Goal: Information Seeking & Learning: Learn about a topic

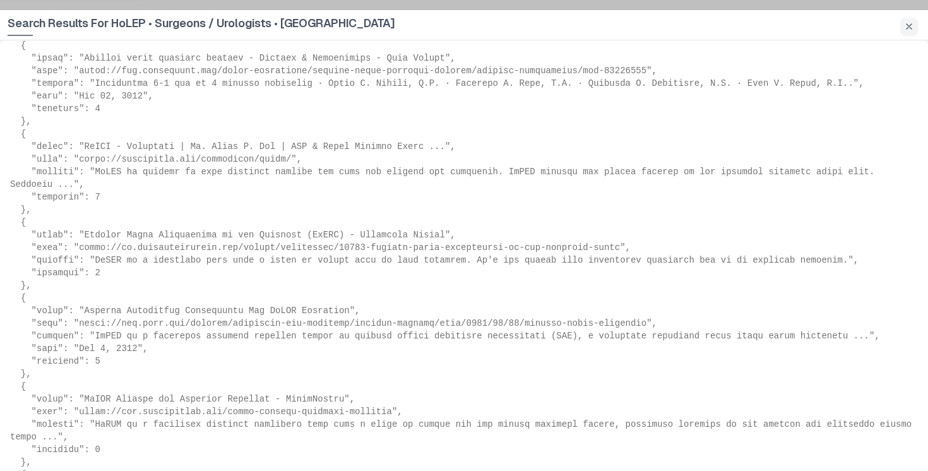
scroll to position [1043, 0]
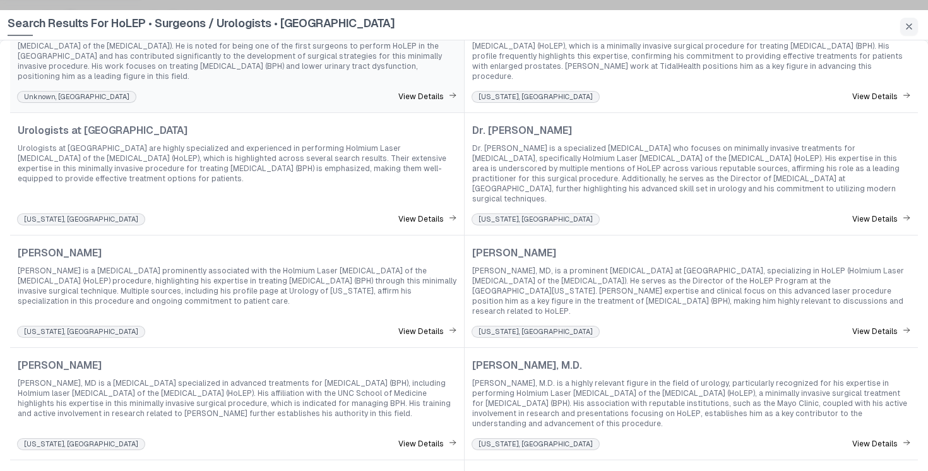
scroll to position [0, 0]
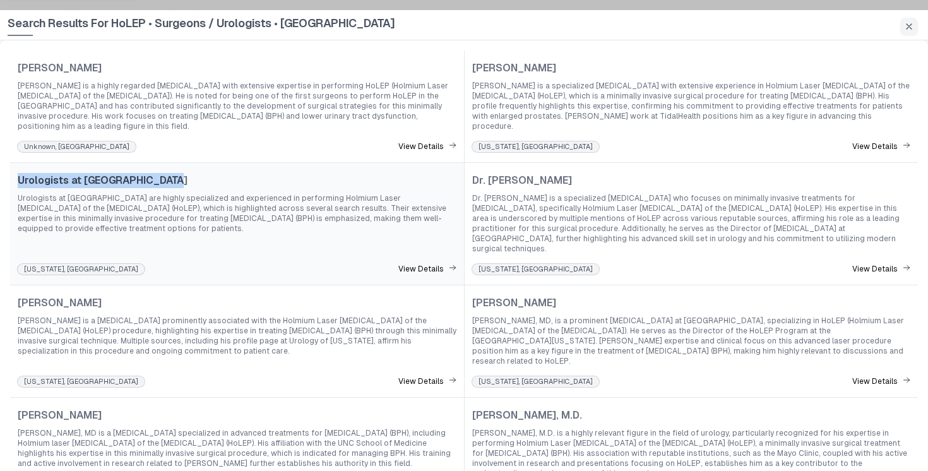
drag, startPoint x: 167, startPoint y: 170, endPoint x: 16, endPoint y: 176, distance: 150.9
click at [16, 176] on div "Urologists at Jefferson Health Urologists at Jefferson Health are highly specia…" at bounding box center [237, 223] width 454 height 122
click at [21, 173] on span "Urologists at Jefferson Health" at bounding box center [103, 180] width 170 height 15
drag, startPoint x: 19, startPoint y: 171, endPoint x: 187, endPoint y: 182, distance: 168.8
click at [187, 182] on div "Urologists at Jefferson Health Urologists at Jefferson Health are highly specia…" at bounding box center [237, 203] width 439 height 61
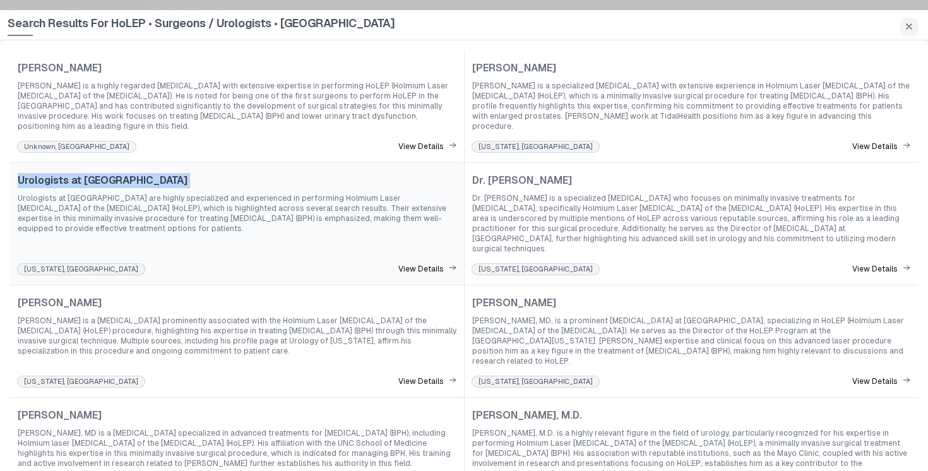
click at [162, 173] on span "Urologists at Jefferson Health" at bounding box center [103, 180] width 170 height 15
drag, startPoint x: 167, startPoint y: 170, endPoint x: 12, endPoint y: 169, distance: 155.2
click at [12, 169] on div "Urologists at Jefferson Health Urologists at Jefferson Health are highly specia…" at bounding box center [237, 223] width 454 height 122
click at [133, 175] on span "Urologists at Jefferson Health" at bounding box center [103, 180] width 170 height 15
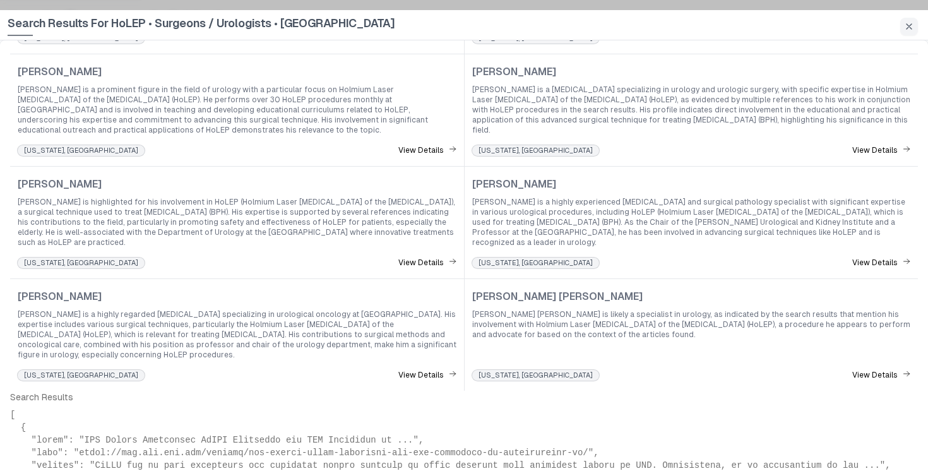
scroll to position [599, 0]
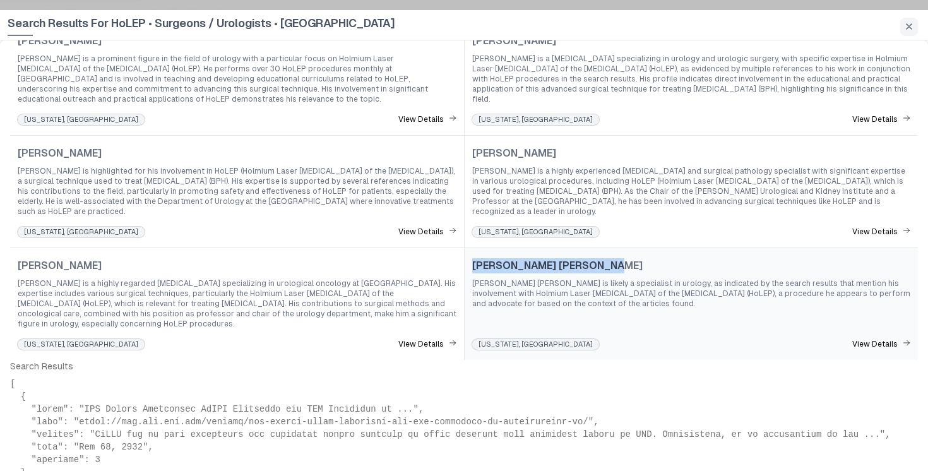
drag, startPoint x: 594, startPoint y: 233, endPoint x: 466, endPoint y: 234, distance: 127.5
click at [466, 247] on div "Dr. H. Christian B. Dyer Dr. H. Christian B. Dyer is likely a specialist in uro…" at bounding box center [691, 303] width 454 height 112
drag, startPoint x: 473, startPoint y: 236, endPoint x: 608, endPoint y: 240, distance: 135.7
click at [608, 258] on div "Dr. H. Christian B. Dyer" at bounding box center [691, 265] width 438 height 15
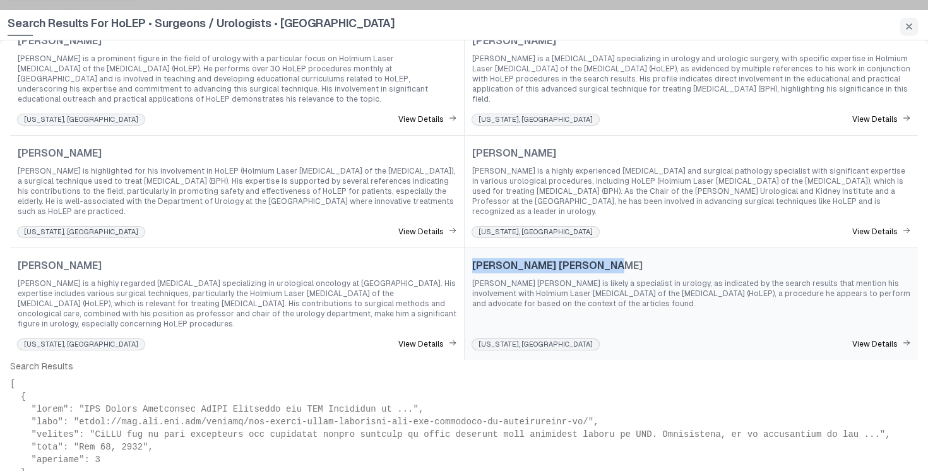
click at [583, 258] on div "Dr. H. Christian B. Dyer" at bounding box center [691, 265] width 438 height 15
drag, startPoint x: 583, startPoint y: 235, endPoint x: 468, endPoint y: 235, distance: 114.8
click at [468, 247] on div "Dr. H. Christian B. Dyer Dr. H. Christian B. Dyer is likely a specialist in uro…" at bounding box center [691, 303] width 454 height 112
click at [629, 278] on span "Dr. H. Christian B. Dyer is likely a specialist in urology, as indicated by the…" at bounding box center [691, 293] width 438 height 30
drag, startPoint x: 581, startPoint y: 231, endPoint x: 472, endPoint y: 232, distance: 108.5
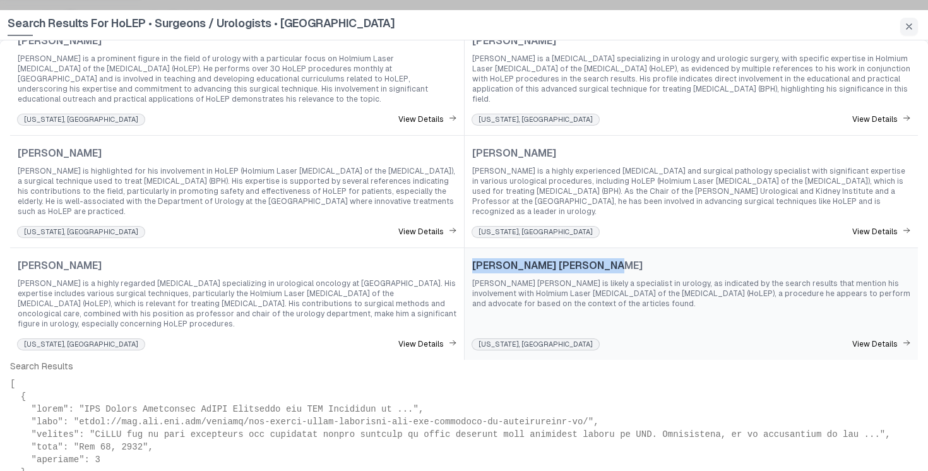
click at [472, 258] on div "Dr. H. Christian B. Dyer" at bounding box center [691, 265] width 438 height 15
click at [472, 258] on span "Dr. H. Christian B. Dyer" at bounding box center [557, 265] width 170 height 15
drag, startPoint x: 472, startPoint y: 232, endPoint x: 591, endPoint y: 232, distance: 119.3
click at [591, 258] on div "Dr. H. Christian B. Dyer" at bounding box center [691, 265] width 438 height 15
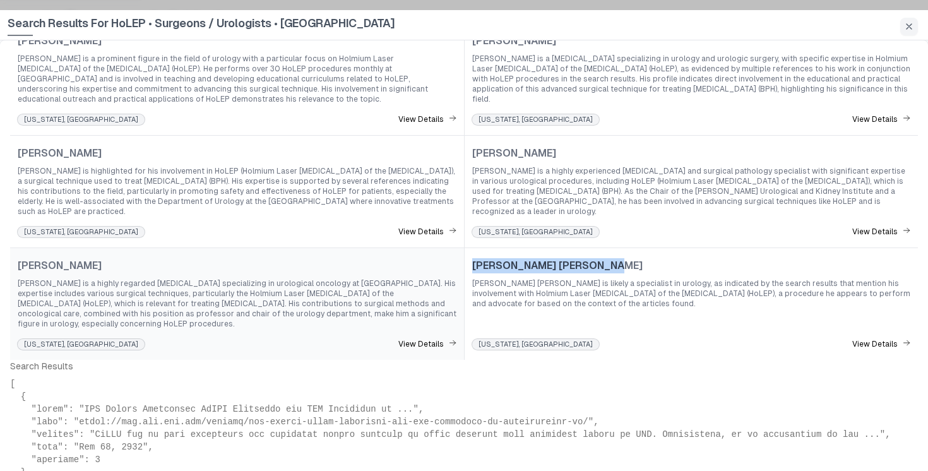
drag, startPoint x: 111, startPoint y: 232, endPoint x: 18, endPoint y: 232, distance: 93.4
click at [18, 258] on div "Dr. Peter R. Carroll" at bounding box center [237, 265] width 439 height 15
click at [18, 258] on span "Dr. Peter R. Carroll" at bounding box center [60, 265] width 84 height 15
drag, startPoint x: 18, startPoint y: 233, endPoint x: 115, endPoint y: 233, distance: 97.2
click at [115, 258] on div "Dr. Peter R. Carroll" at bounding box center [237, 265] width 439 height 15
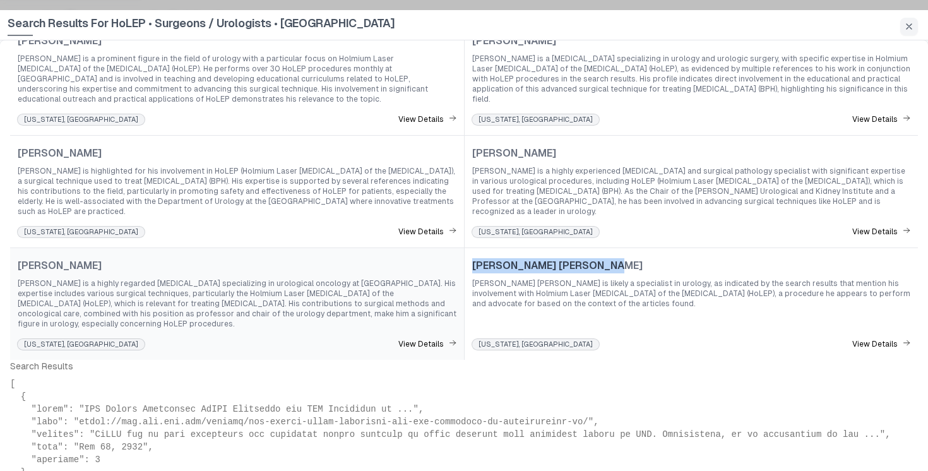
click at [115, 258] on div "Dr. Peter R. Carroll" at bounding box center [237, 265] width 439 height 15
drag, startPoint x: 318, startPoint y: 254, endPoint x: 337, endPoint y: 253, distance: 18.9
click at [337, 278] on span "Dr. Peter R. Carroll is a highly regarded urologist specializing in urological …" at bounding box center [237, 303] width 439 height 50
drag, startPoint x: 95, startPoint y: 305, endPoint x: 9, endPoint y: 302, distance: 85.9
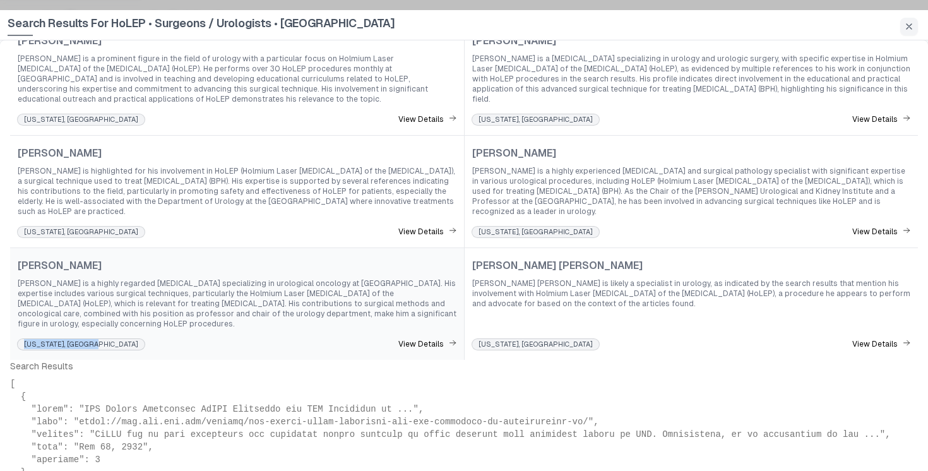
click at [10, 302] on div "Dr. Peter R. Carroll Dr. Peter R. Carroll is a highly regarded urologist specia…" at bounding box center [237, 303] width 454 height 112
click at [62, 339] on div "Ohio, United States" at bounding box center [81, 344] width 127 height 10
drag, startPoint x: 112, startPoint y: 233, endPoint x: 20, endPoint y: 232, distance: 92.8
click at [20, 258] on div "Dr. Peter R. Carroll" at bounding box center [237, 265] width 439 height 15
click at [20, 258] on span "Dr. Peter R. Carroll" at bounding box center [60, 265] width 84 height 15
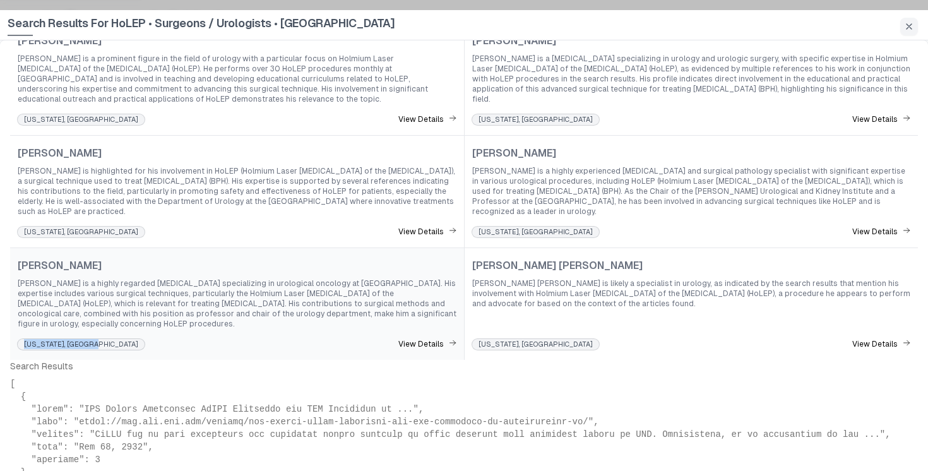
drag, startPoint x: 20, startPoint y: 232, endPoint x: 118, endPoint y: 237, distance: 98.5
click at [118, 258] on div "Dr. Peter R. Carroll" at bounding box center [237, 265] width 439 height 15
drag, startPoint x: 119, startPoint y: 236, endPoint x: 15, endPoint y: 235, distance: 103.5
click at [15, 247] on div "Dr. Peter R. Carroll Dr. Peter R. Carroll is a highly regarded urologist specia…" at bounding box center [237, 303] width 454 height 112
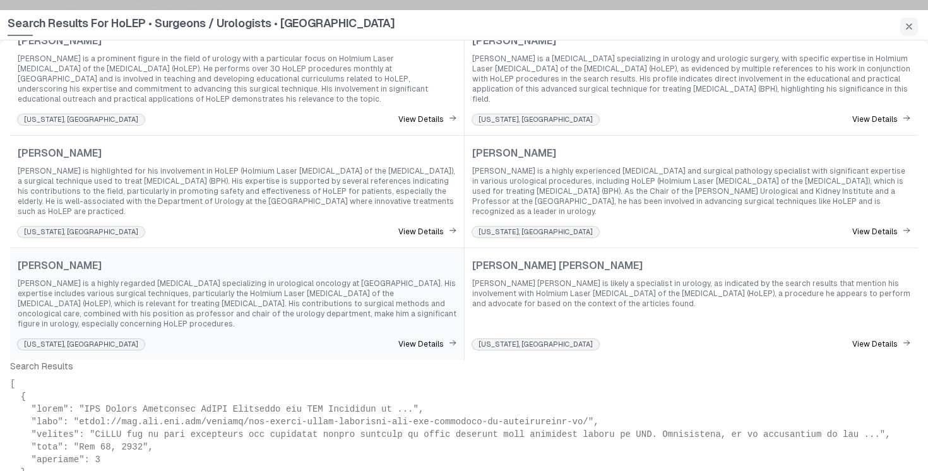
click at [64, 313] on div "Dr. Peter R. Carroll Dr. Peter R. Carroll is a highly regarded urologist specia…" at bounding box center [237, 303] width 454 height 112
drag, startPoint x: 88, startPoint y: 307, endPoint x: 21, endPoint y: 305, distance: 66.9
click at [21, 339] on div "Ohio, United States" at bounding box center [81, 344] width 127 height 10
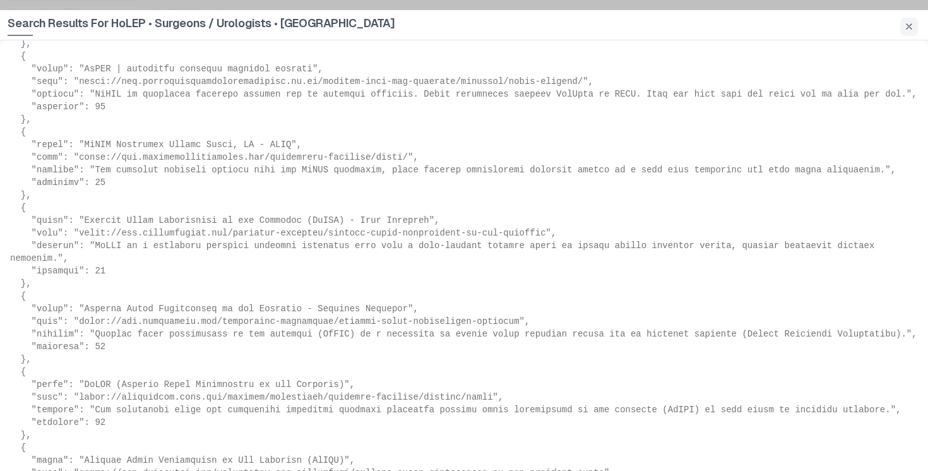
scroll to position [3961, 0]
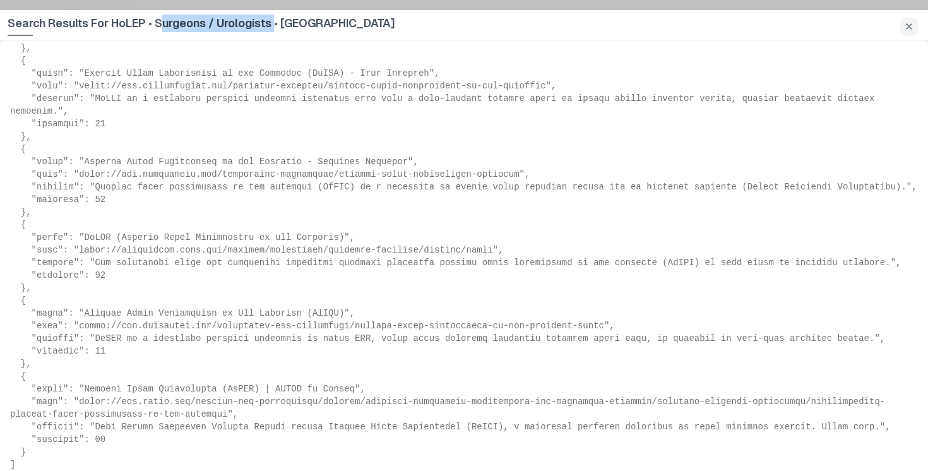
drag, startPoint x: 160, startPoint y: 24, endPoint x: 279, endPoint y: 21, distance: 118.7
click at [279, 21] on span "Search Results For HoLEP • Surgeons / Urologists • United States" at bounding box center [201, 25] width 387 height 21
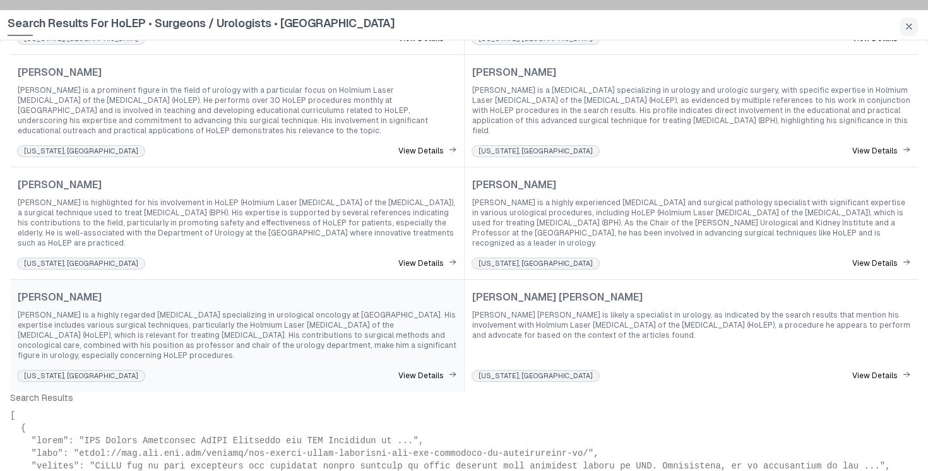
scroll to position [572, 0]
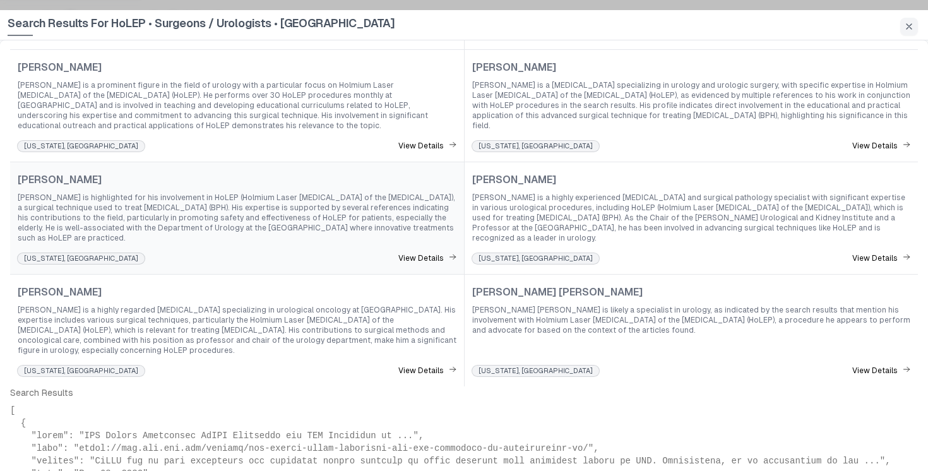
click at [156, 172] on div "Dr. John D. Hohenfellner" at bounding box center [237, 179] width 439 height 15
drag, startPoint x: 139, startPoint y: 144, endPoint x: 16, endPoint y: 145, distance: 123.7
click at [16, 162] on div "Dr. John D. Hohenfellner Dr. John D. Hohenfellner is highlighted for his involv…" at bounding box center [237, 218] width 454 height 112
copy span "Dr. John D. Hohenfellner"
click at [327, 210] on span "Dr. John D. Hohenfellner is highlighted for his involvement in HoLEP (Holmium L…" at bounding box center [237, 217] width 439 height 50
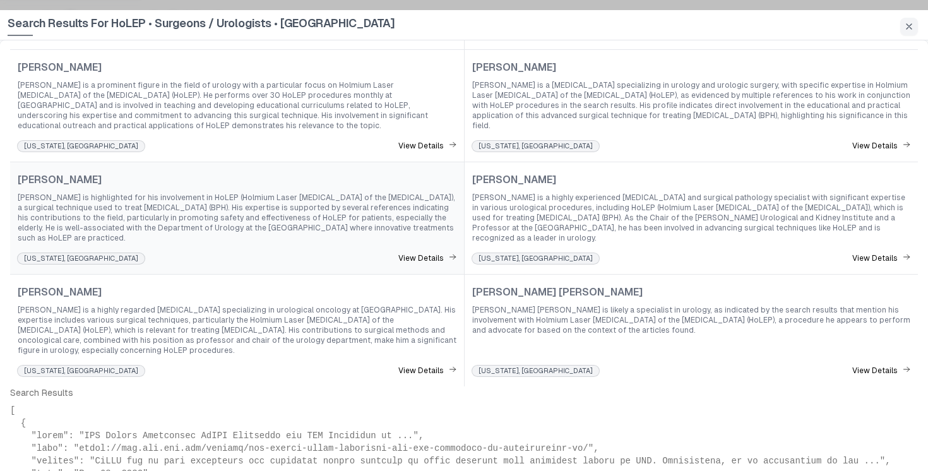
click at [154, 172] on div "Dr. John D. Hohenfellner" at bounding box center [237, 179] width 439 height 15
drag, startPoint x: 143, startPoint y: 151, endPoint x: 20, endPoint y: 150, distance: 122.4
click at [20, 172] on div "Dr. John D. Hohenfellner" at bounding box center [237, 179] width 439 height 15
click at [20, 172] on span "Dr. John D. Hohenfellner" at bounding box center [60, 179] width 84 height 15
drag, startPoint x: 18, startPoint y: 151, endPoint x: 136, endPoint y: 154, distance: 118.7
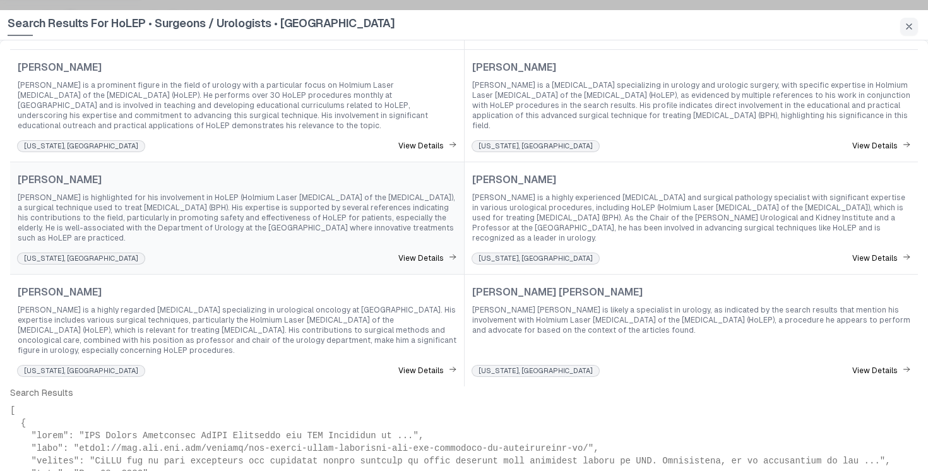
click at [136, 172] on div "Dr. John D. Hohenfellner" at bounding box center [237, 179] width 439 height 15
drag, startPoint x: 324, startPoint y: 197, endPoint x: 218, endPoint y: 199, distance: 106.7
click at [218, 199] on span "Dr. John D. Hohenfellner is highlighted for his involvement in HoLEP (Holmium L…" at bounding box center [237, 217] width 439 height 50
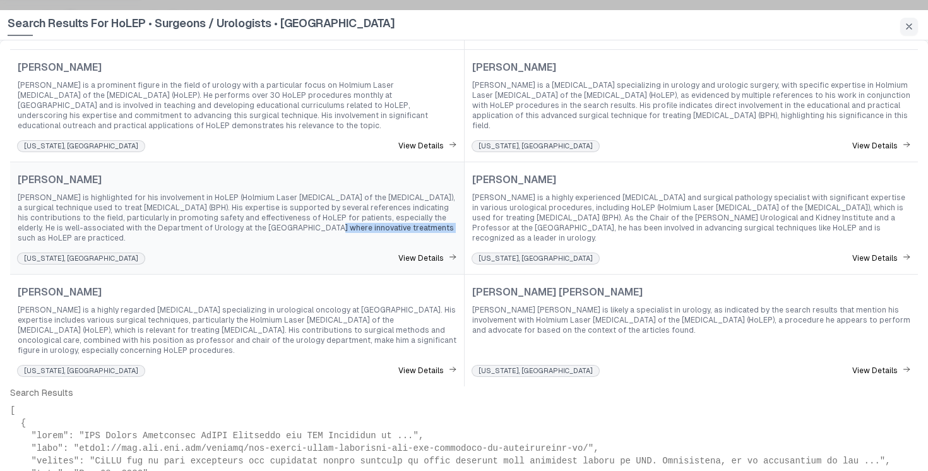
drag, startPoint x: 218, startPoint y: 199, endPoint x: 324, endPoint y: 198, distance: 106.0
click at [324, 198] on span "Dr. John D. Hohenfellner is highlighted for his involvement in HoLEP (Holmium L…" at bounding box center [237, 217] width 439 height 50
drag, startPoint x: 324, startPoint y: 198, endPoint x: 218, endPoint y: 197, distance: 105.4
click at [218, 197] on span "Dr. John D. Hohenfellner is highlighted for his involvement in HoLEP (Holmium L…" at bounding box center [237, 217] width 439 height 50
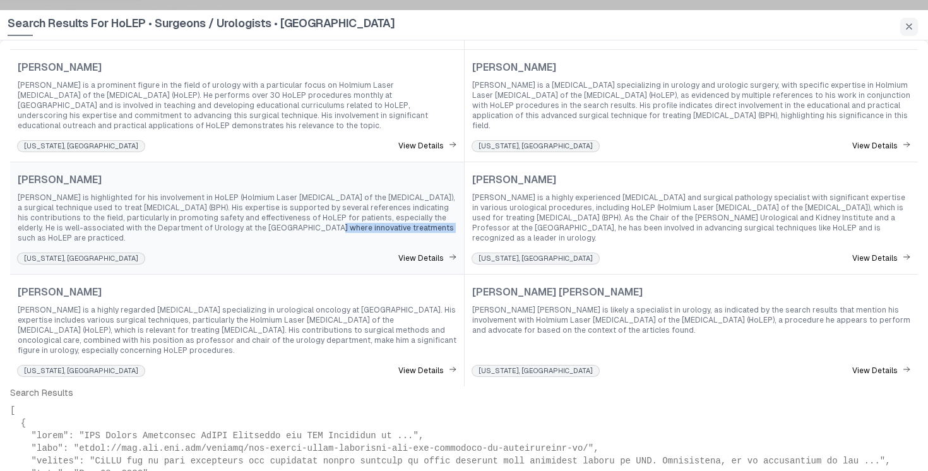
click at [218, 198] on span "Dr. John D. Hohenfellner is highlighted for his involvement in HoLEP (Holmium L…" at bounding box center [237, 217] width 439 height 50
drag, startPoint x: 218, startPoint y: 198, endPoint x: 322, endPoint y: 199, distance: 104.1
click at [322, 199] on span "Dr. John D. Hohenfellner is highlighted for his involvement in HoLEP (Holmium L…" at bounding box center [237, 217] width 439 height 50
click at [316, 211] on span "Dr. John D. Hohenfellner is highlighted for his involvement in HoLEP (Holmium L…" at bounding box center [237, 217] width 439 height 50
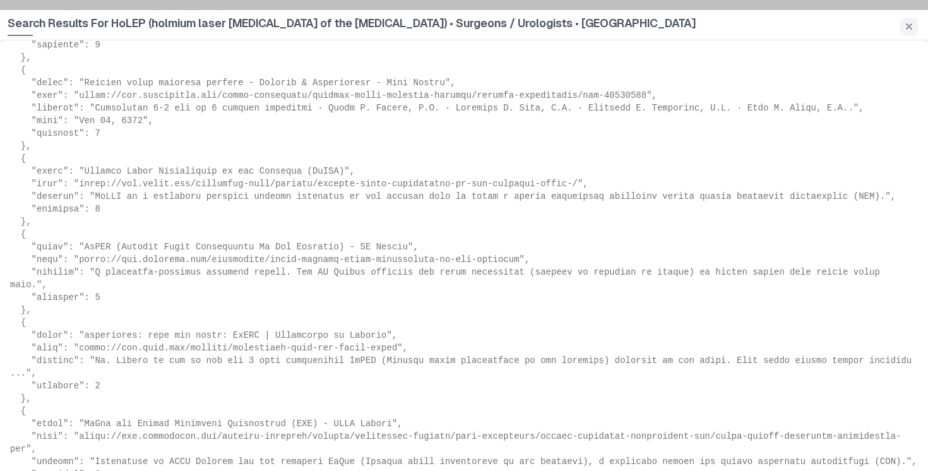
scroll to position [1019, 0]
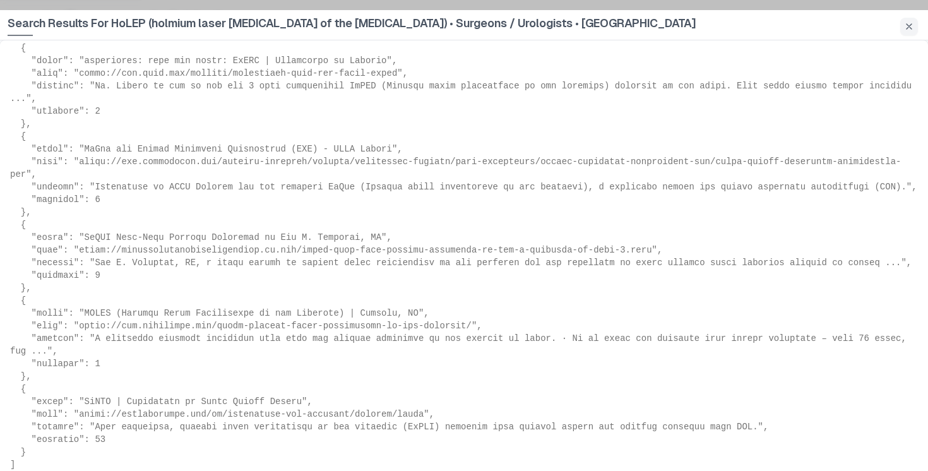
click at [112, 440] on pre at bounding box center [463, 42] width 907 height 858
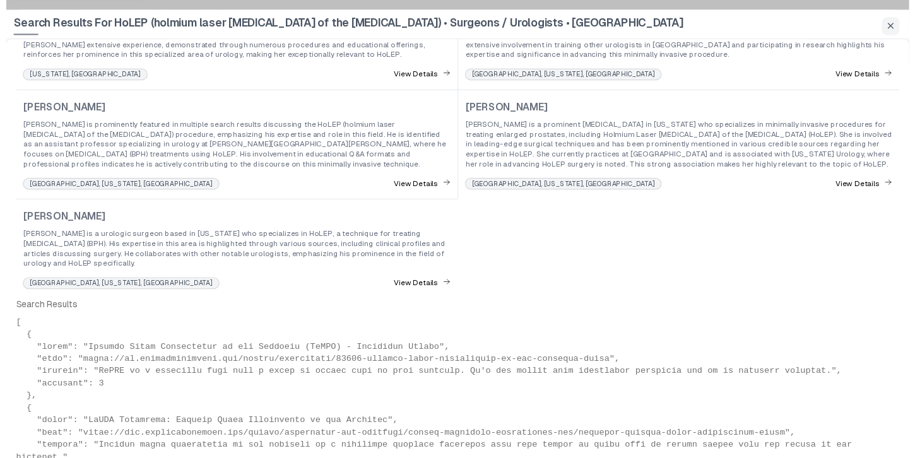
scroll to position [143, 0]
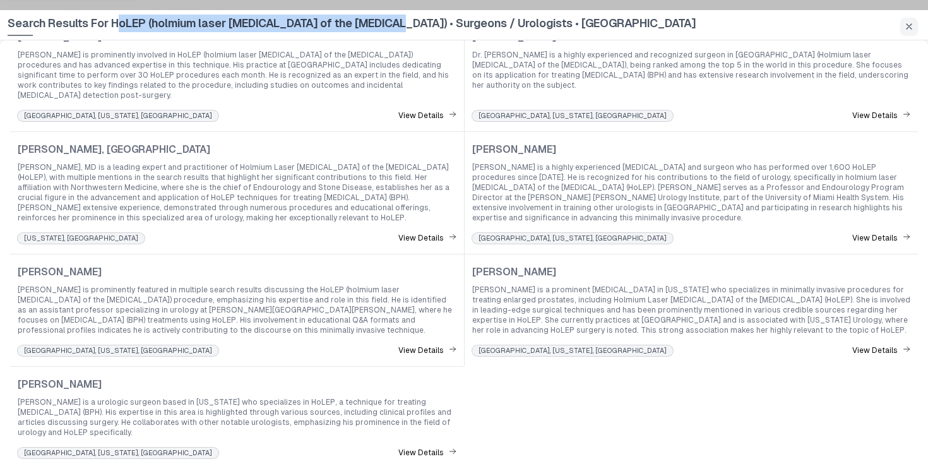
drag, startPoint x: 391, startPoint y: 23, endPoint x: 117, endPoint y: 25, distance: 274.5
click at [117, 25] on span "Search Results For HoLEP (holmium laser enucleation of the prostate) • Surgeons…" at bounding box center [352, 25] width 688 height 21
drag, startPoint x: 115, startPoint y: 22, endPoint x: 392, endPoint y: 27, distance: 276.4
click at [392, 27] on span "Search Results For HoLEP (holmium laser enucleation of the prostate) • Surgeons…" at bounding box center [352, 25] width 688 height 21
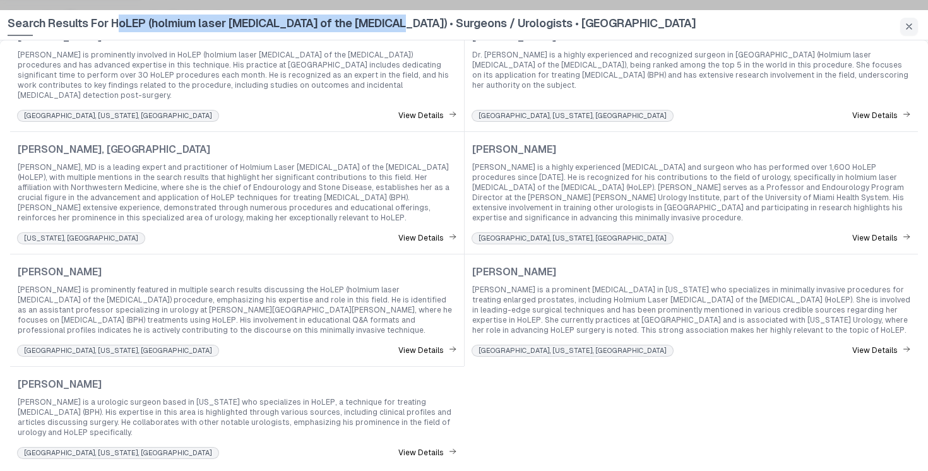
click at [392, 27] on span "Search Results For HoLEP (holmium laser enucleation of the prostate) • Surgeons…" at bounding box center [352, 25] width 688 height 21
drag, startPoint x: 390, startPoint y: 26, endPoint x: 114, endPoint y: 22, distance: 275.8
click at [114, 22] on span "Search Results For HoLEP (holmium laser enucleation of the prostate) • Surgeons…" at bounding box center [352, 25] width 688 height 21
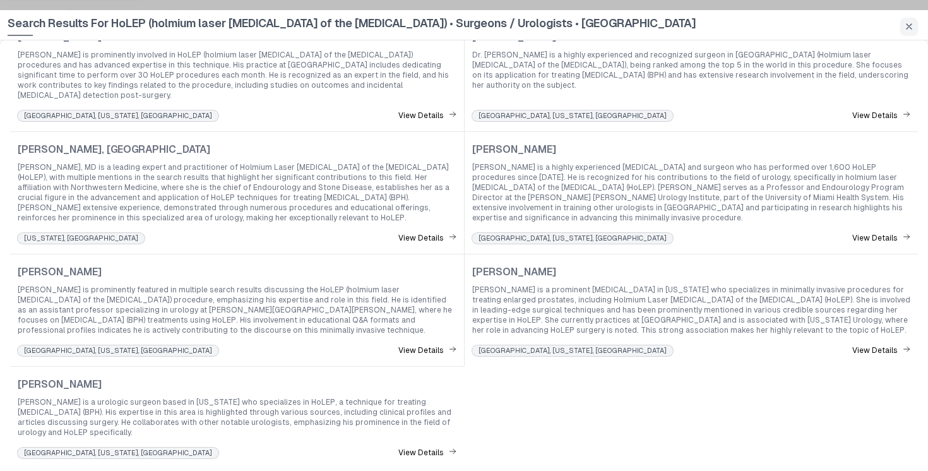
click at [634, 23] on div "Search Results For HoLEP (holmium laser enucleation of the prostate) • Surgeons…" at bounding box center [448, 25] width 880 height 30
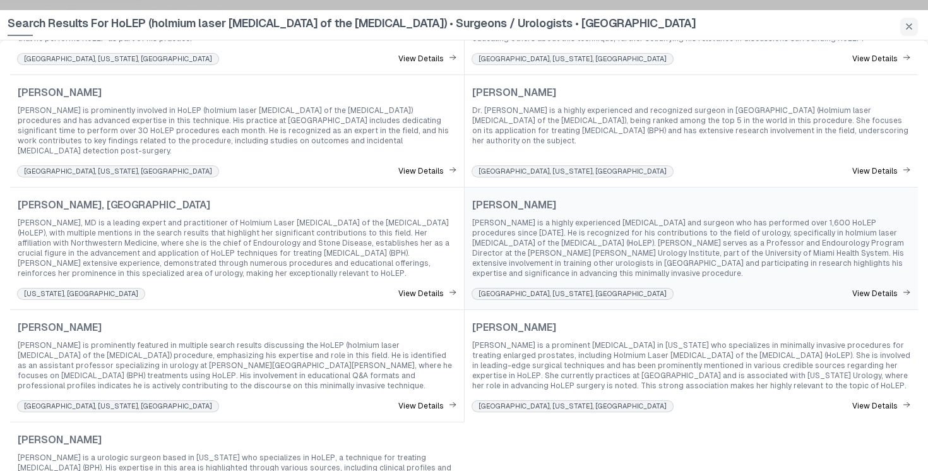
scroll to position [79, 0]
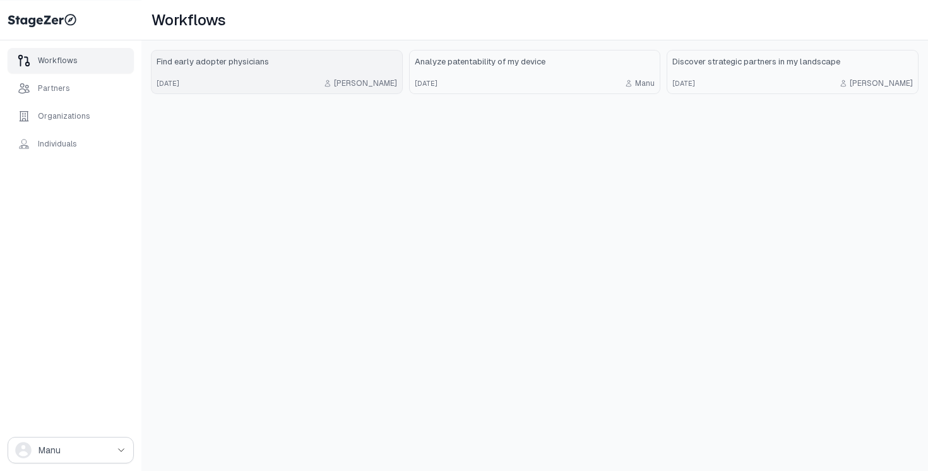
click at [246, 81] on div "18 days ago Emmanuel" at bounding box center [276, 83] width 240 height 10
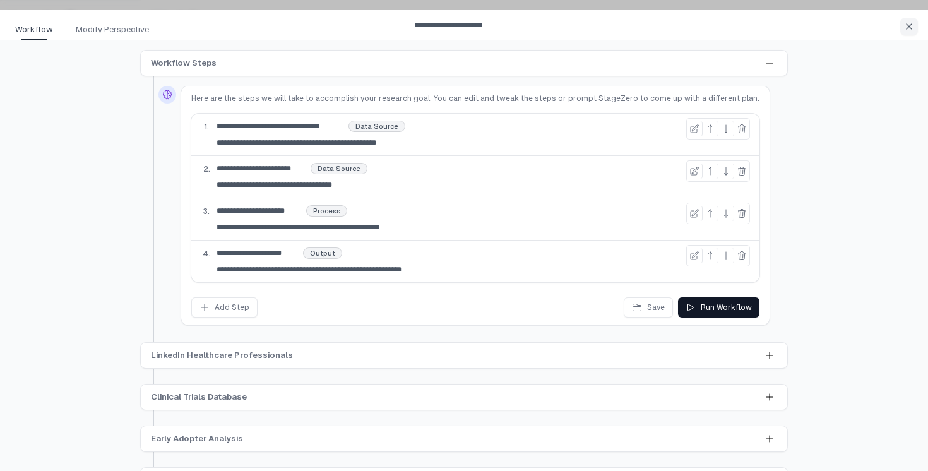
scroll to position [32, 0]
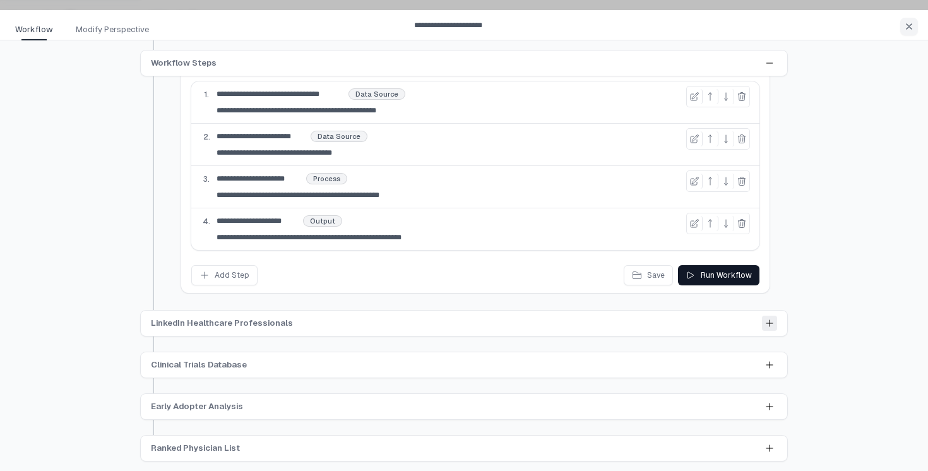
click at [770, 330] on button at bounding box center [769, 322] width 15 height 15
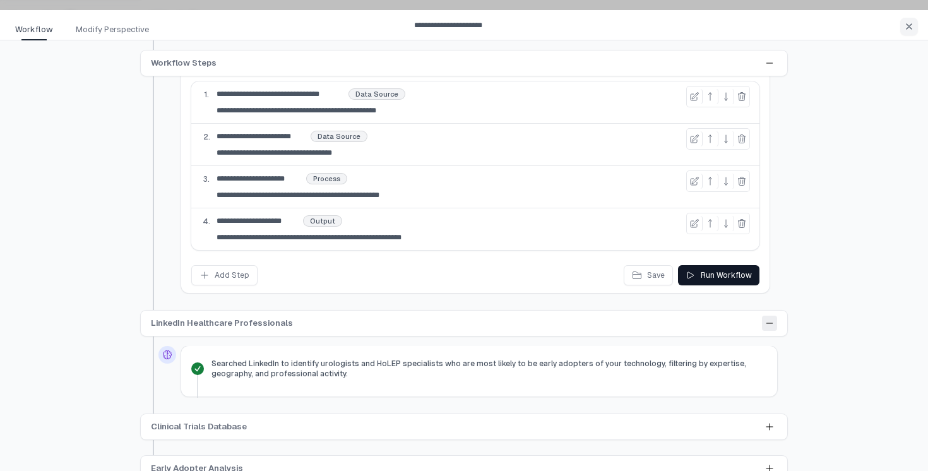
scroll to position [94, 0]
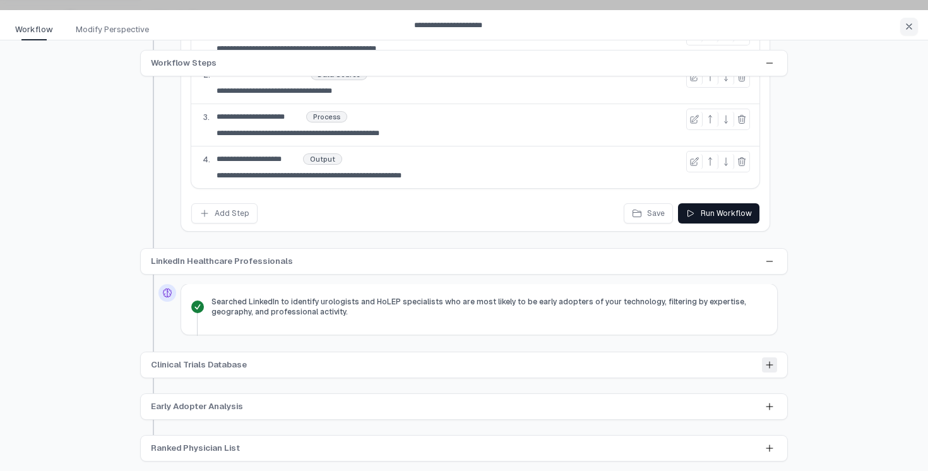
click at [769, 368] on icon at bounding box center [769, 365] width 10 height 10
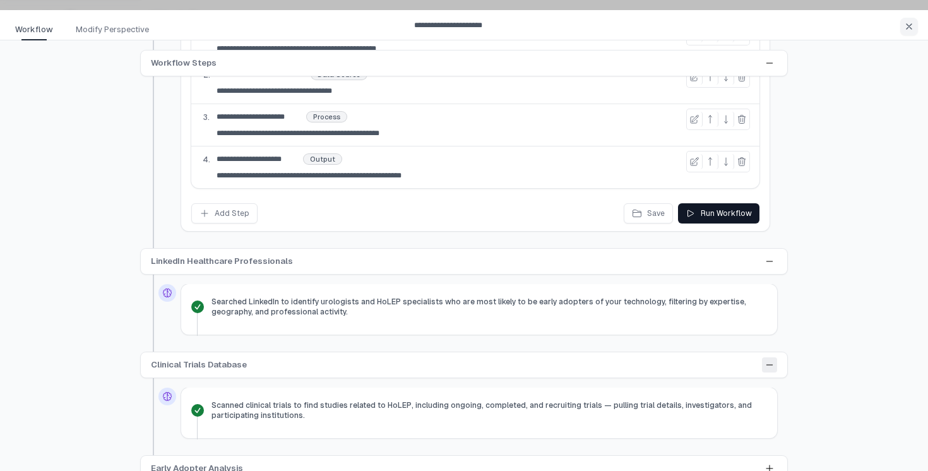
scroll to position [156, 0]
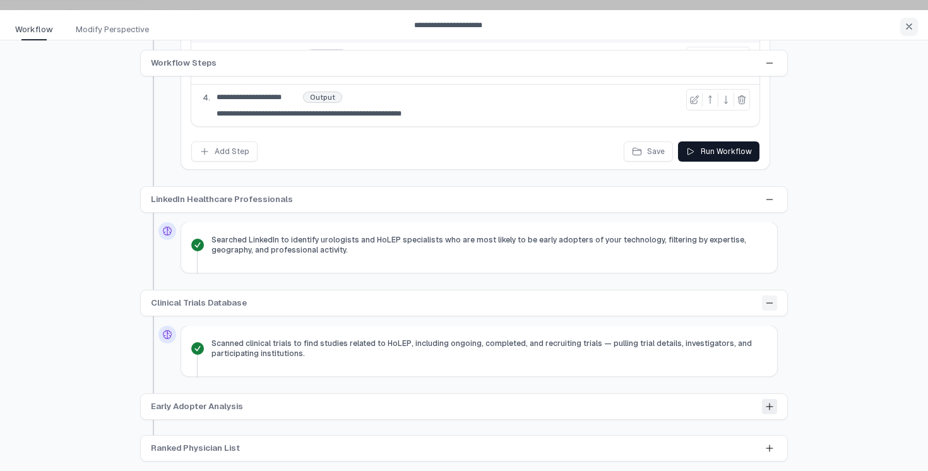
click at [767, 410] on icon at bounding box center [769, 406] width 10 height 10
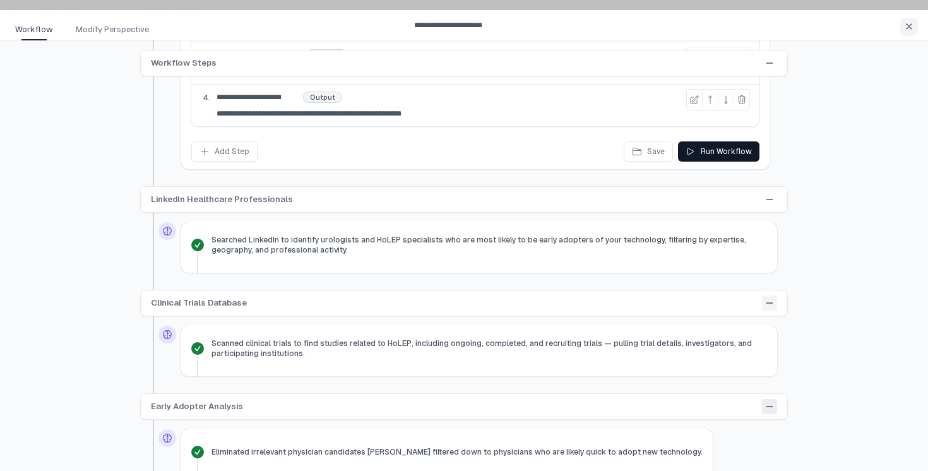
scroll to position [218, 0]
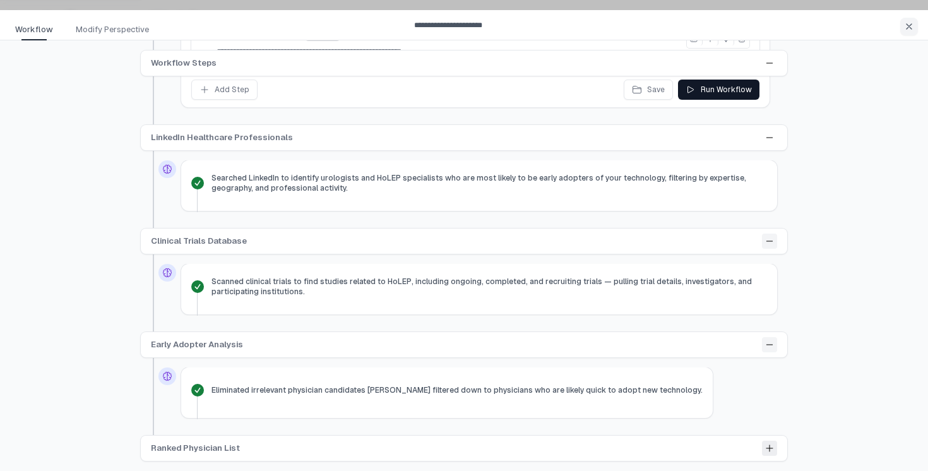
click at [767, 449] on icon at bounding box center [769, 448] width 10 height 10
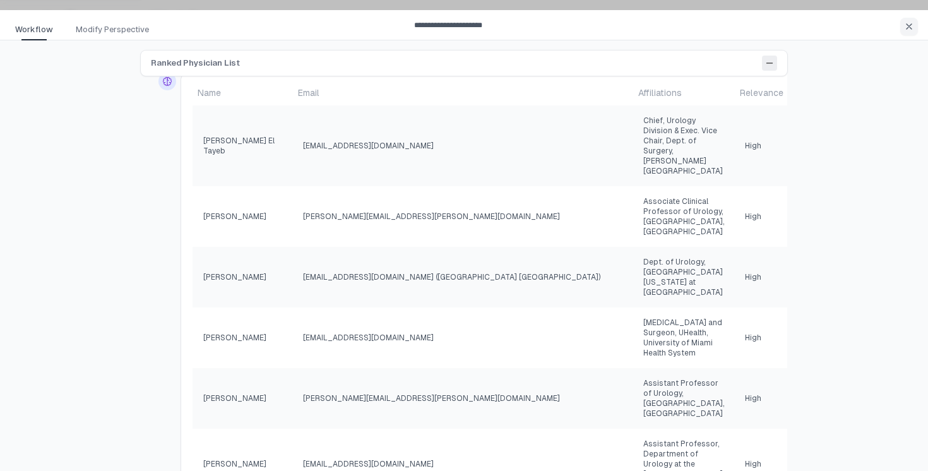
scroll to position [567, 0]
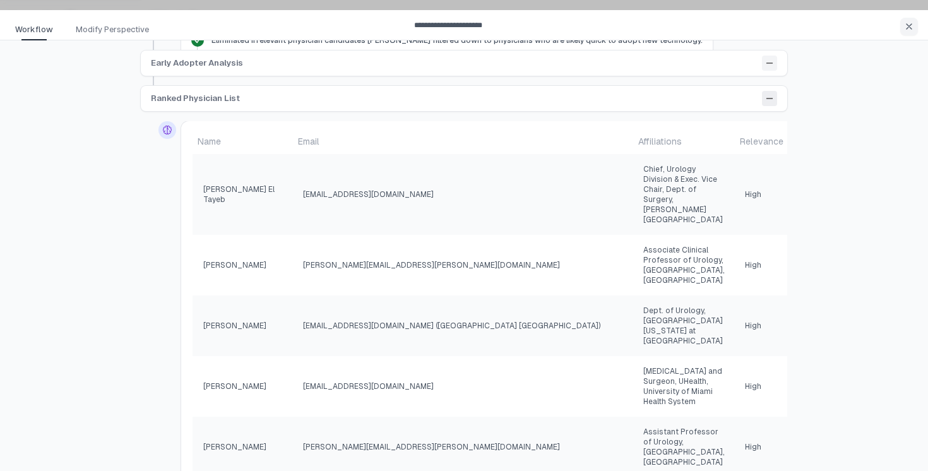
click at [773, 103] on button at bounding box center [769, 98] width 15 height 15
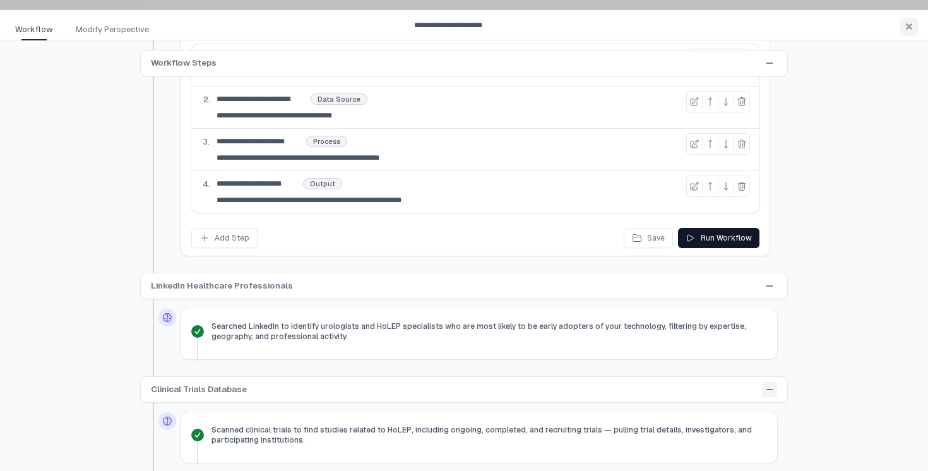
scroll to position [0, 0]
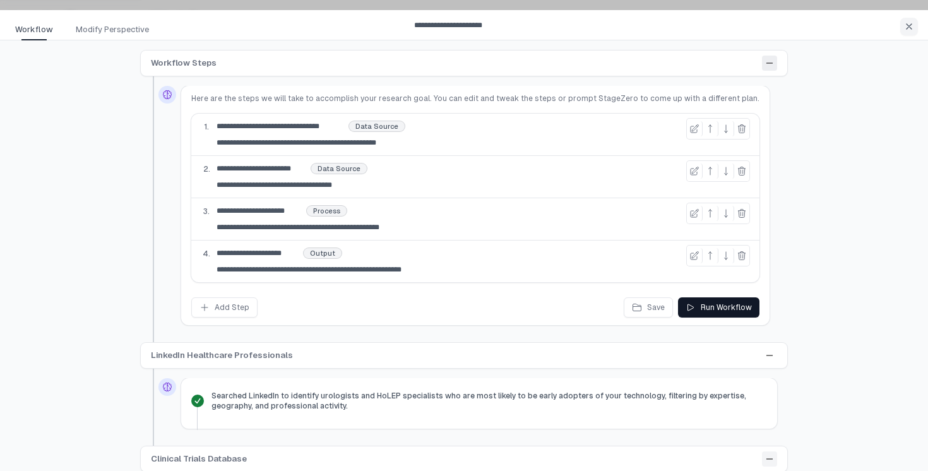
click at [764, 68] on icon at bounding box center [769, 63] width 10 height 10
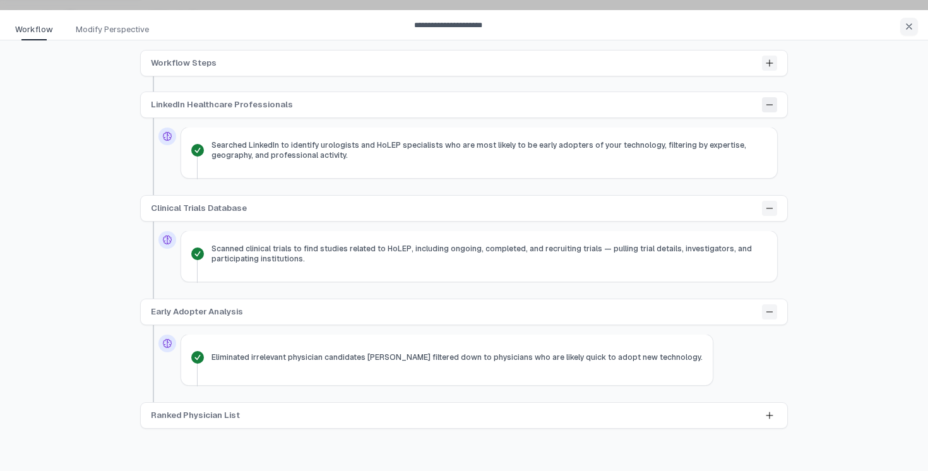
click at [766, 106] on icon at bounding box center [769, 105] width 10 height 10
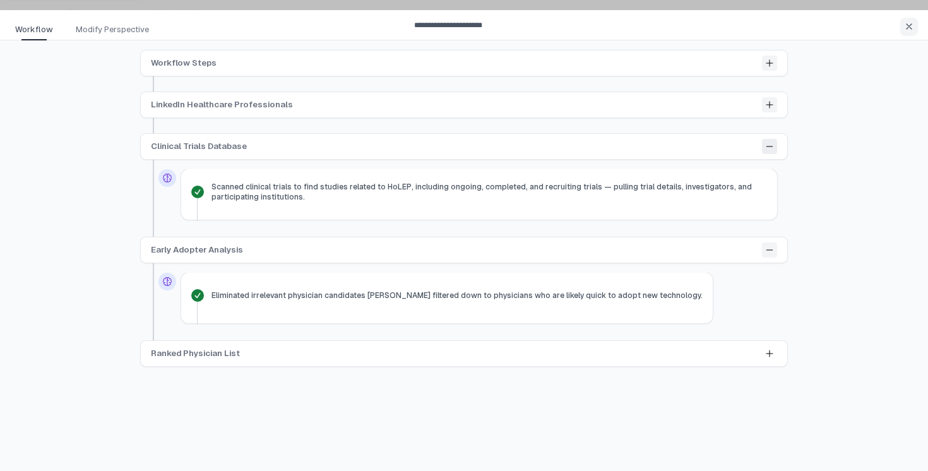
click at [769, 139] on button at bounding box center [769, 146] width 15 height 15
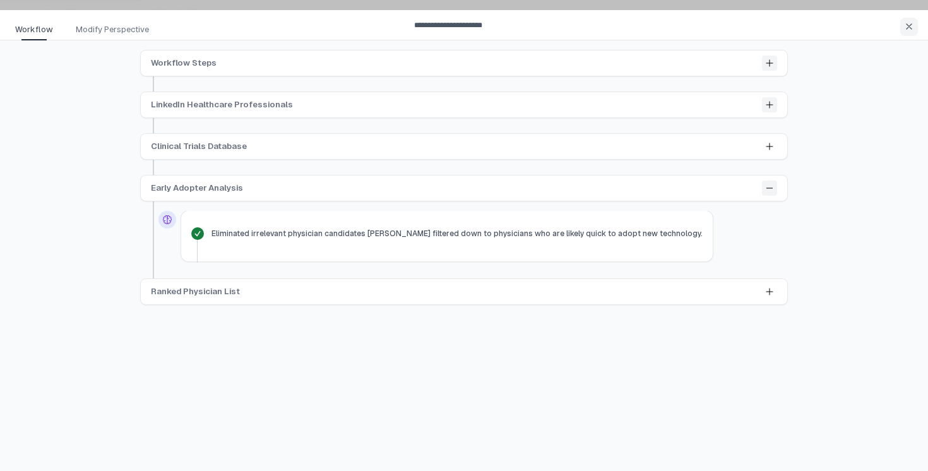
click at [770, 201] on div "Early Adopter Analysis Eliminated irrelevant physician candidates and filtered …" at bounding box center [464, 226] width 646 height 103
click at [770, 191] on icon at bounding box center [769, 188] width 10 height 10
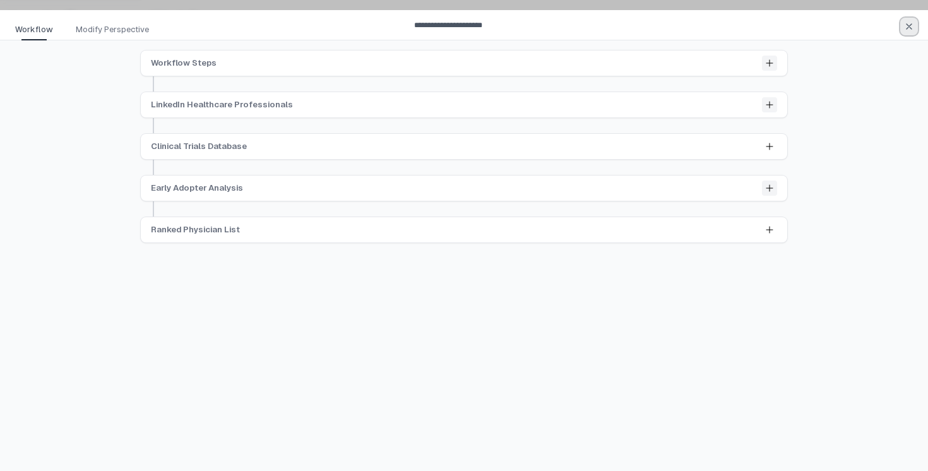
click at [913, 29] on icon "button" at bounding box center [909, 26] width 10 height 10
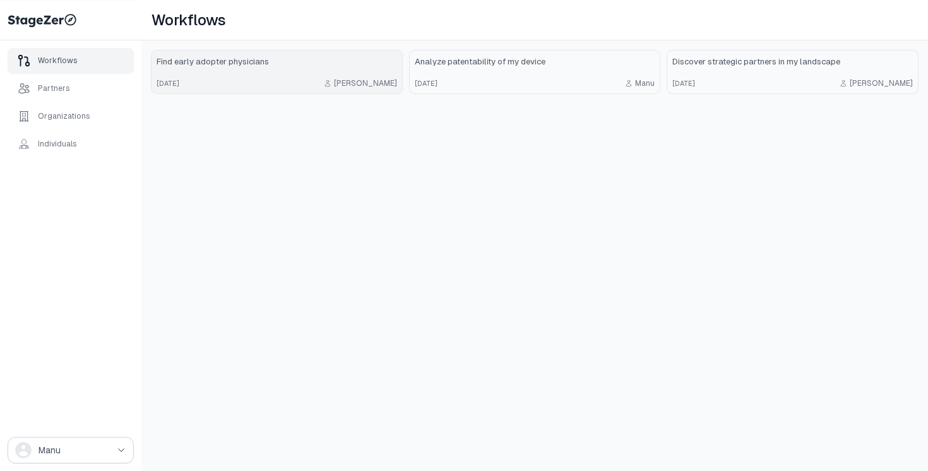
click at [281, 68] on link "Find early adopter physicians 18 days ago Emmanuel" at bounding box center [276, 71] width 251 height 43
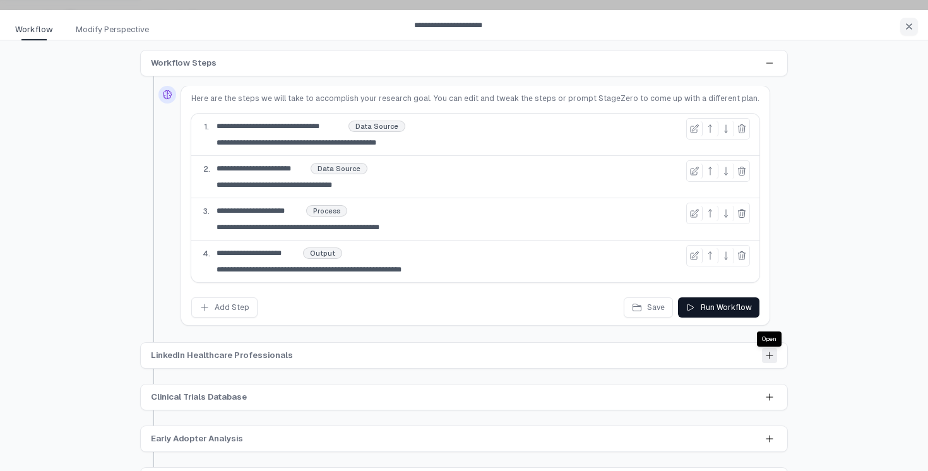
click at [769, 357] on icon at bounding box center [769, 355] width 10 height 10
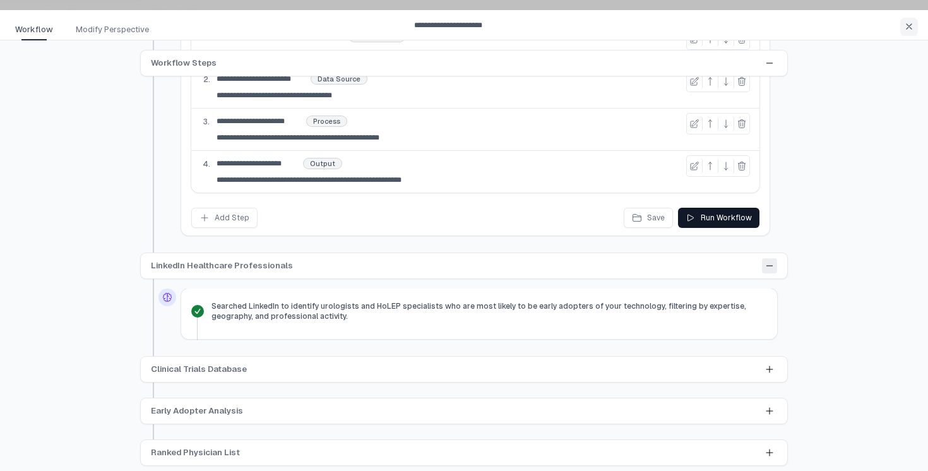
scroll to position [94, 0]
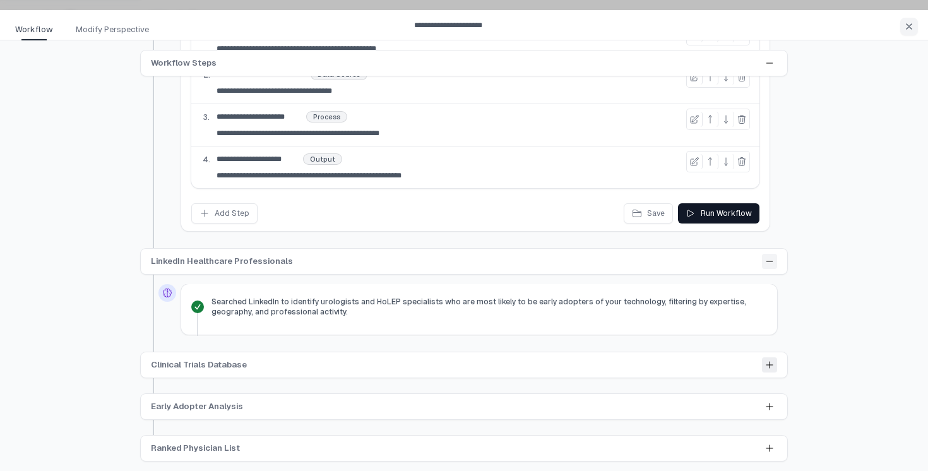
click at [766, 366] on icon at bounding box center [769, 365] width 10 height 10
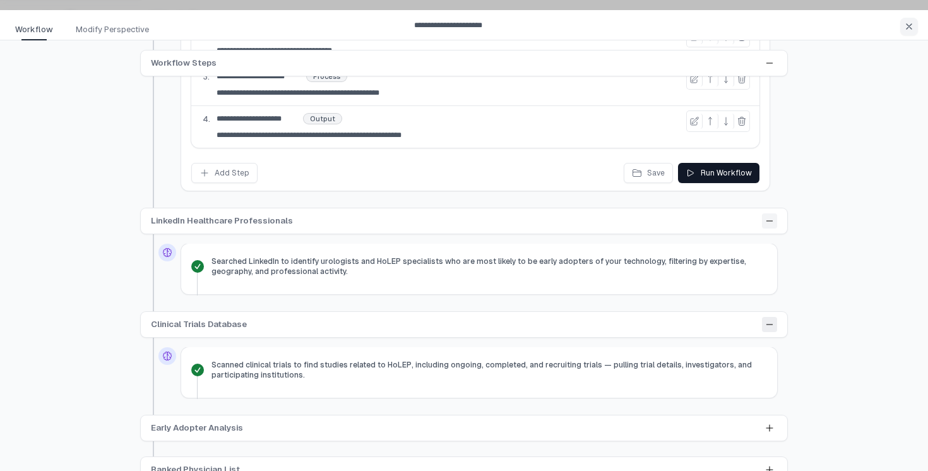
scroll to position [156, 0]
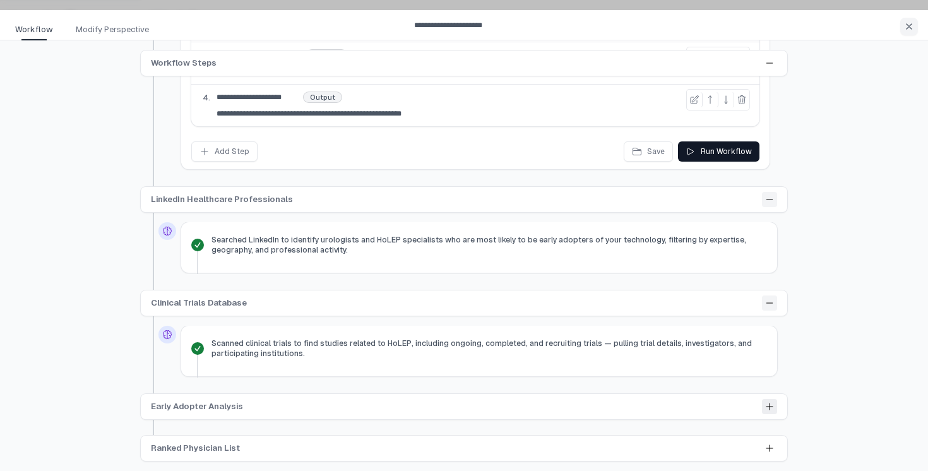
click at [769, 408] on icon at bounding box center [769, 406] width 10 height 10
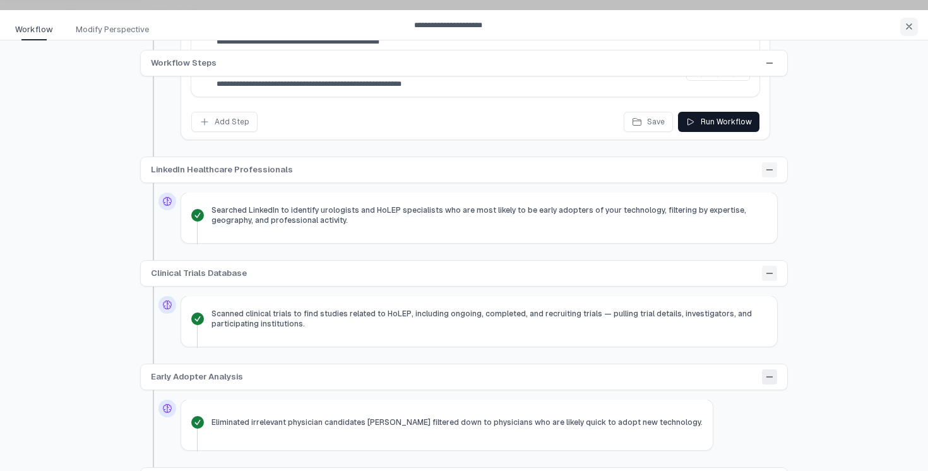
scroll to position [218, 0]
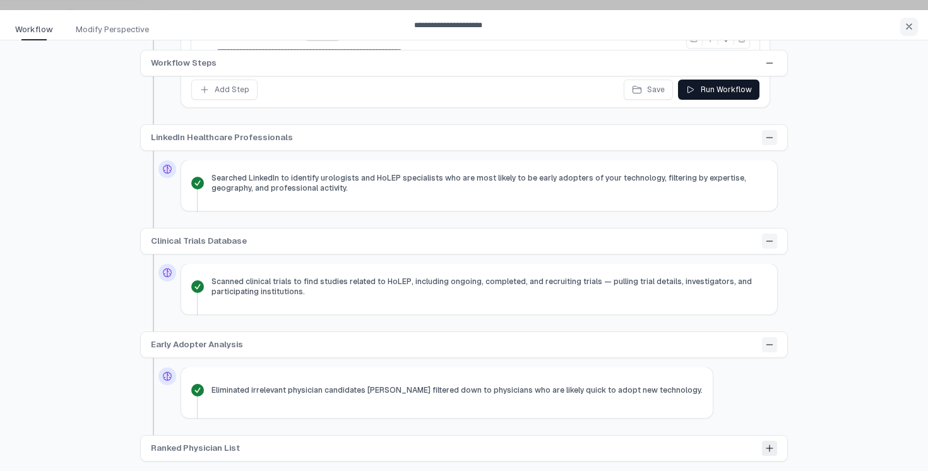
click at [769, 451] on icon at bounding box center [769, 448] width 10 height 10
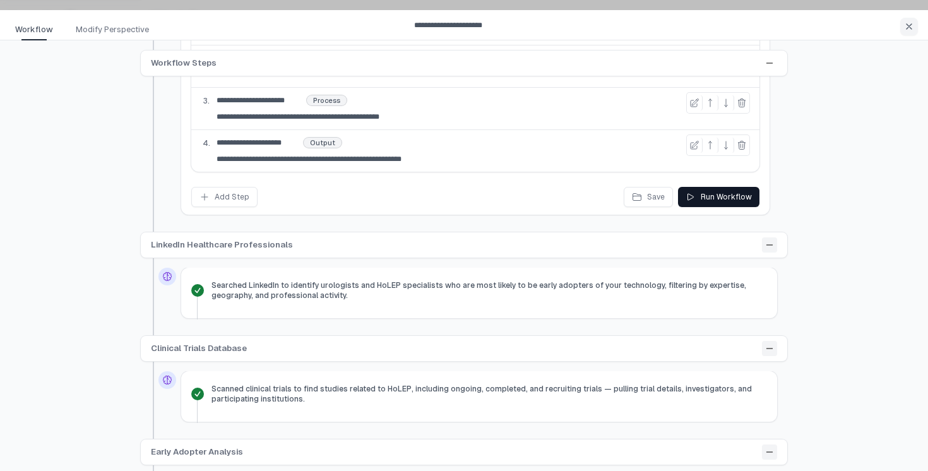
scroll to position [0, 0]
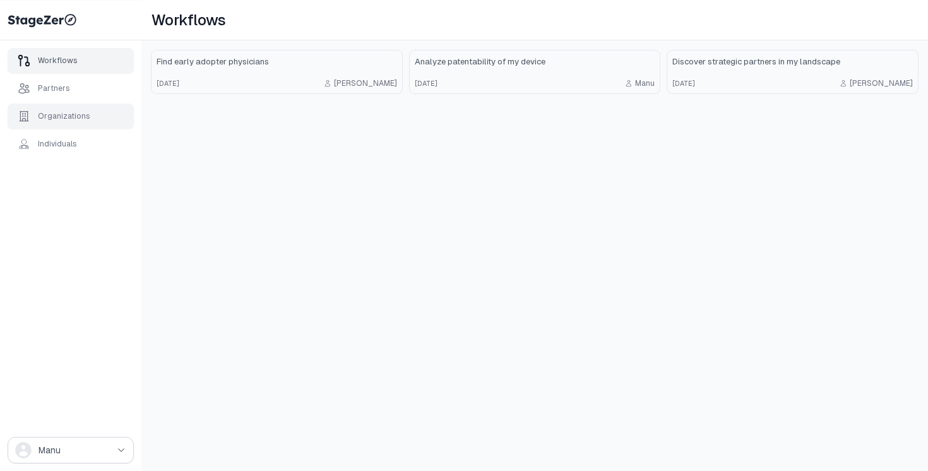
click at [67, 119] on div "Organizations" at bounding box center [64, 116] width 52 height 10
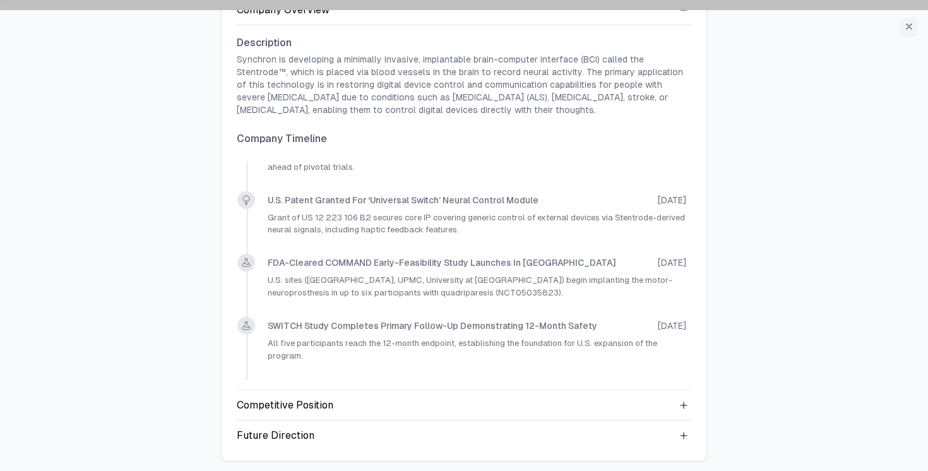
scroll to position [483, 0]
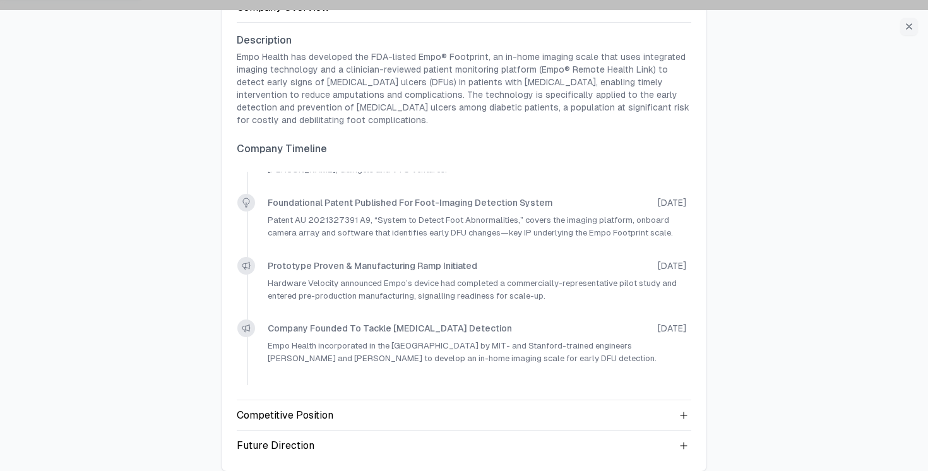
scroll to position [129, 0]
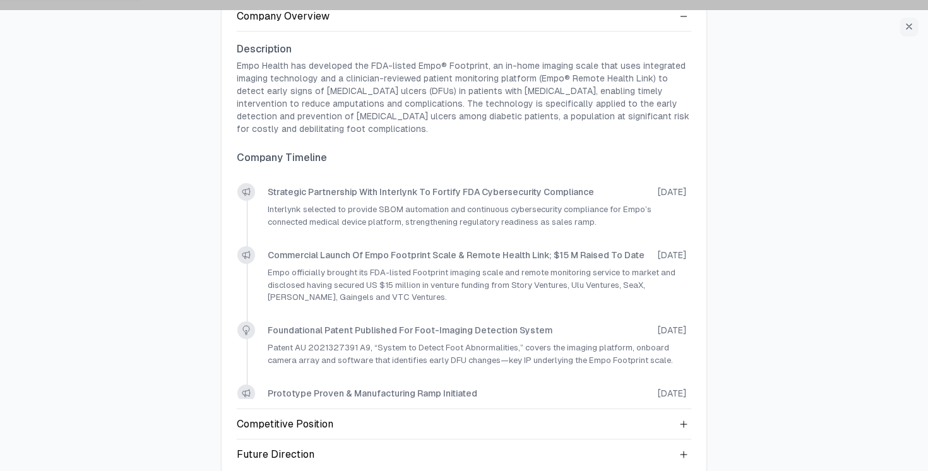
scroll to position [129, 0]
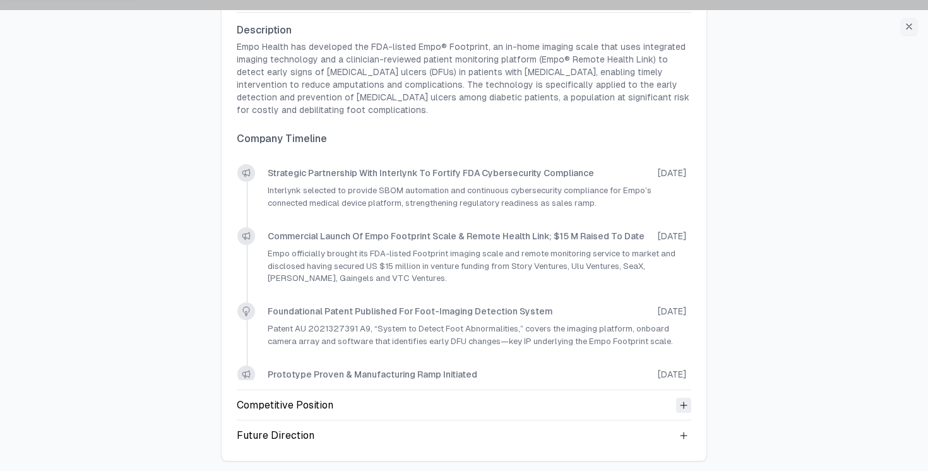
click at [681, 404] on icon at bounding box center [683, 405] width 10 height 10
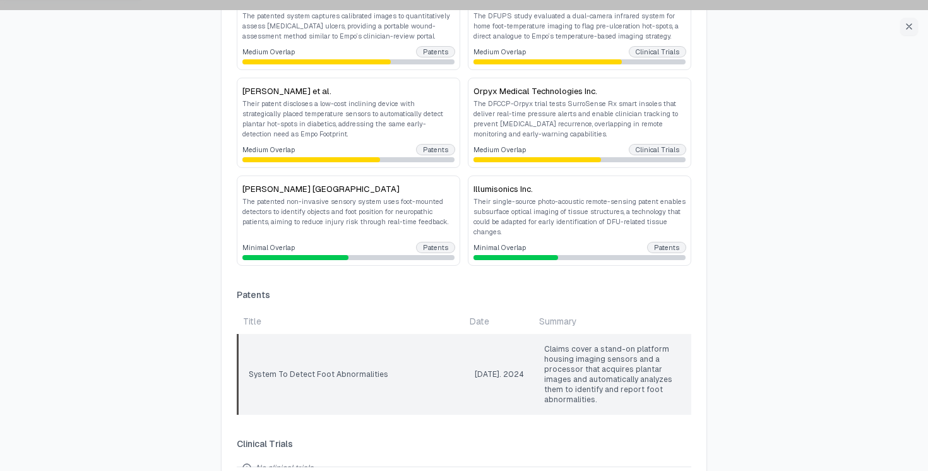
scroll to position [832, 0]
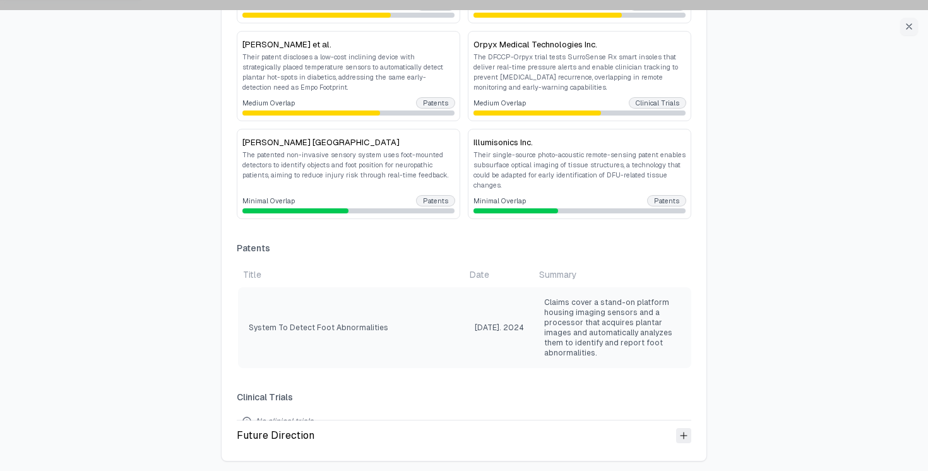
click at [681, 435] on icon at bounding box center [683, 435] width 6 height 6
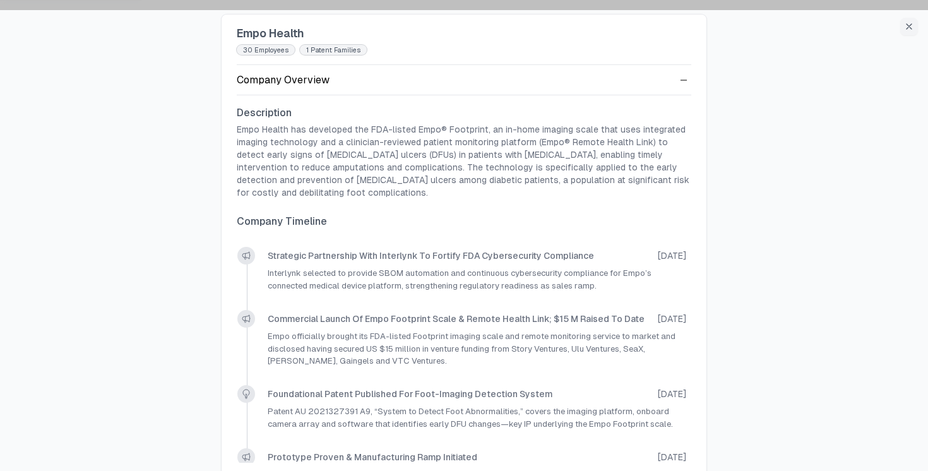
scroll to position [0, 0]
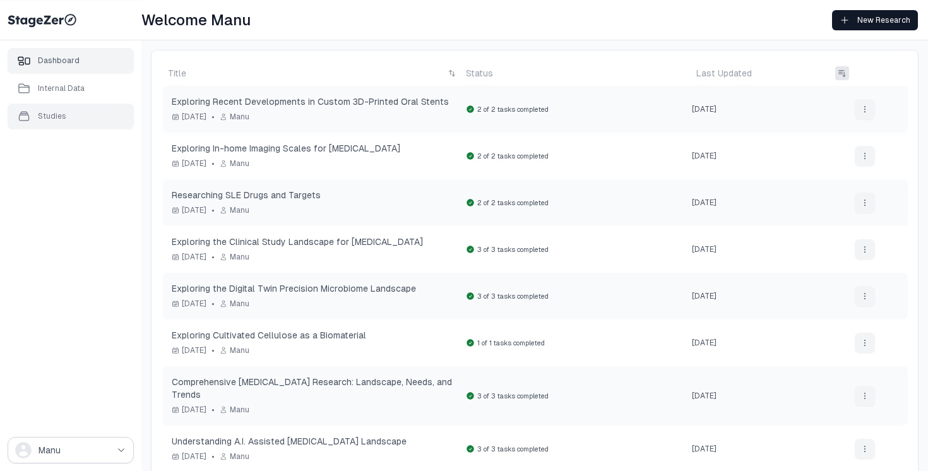
click at [52, 112] on div "Studies" at bounding box center [52, 116] width 28 height 10
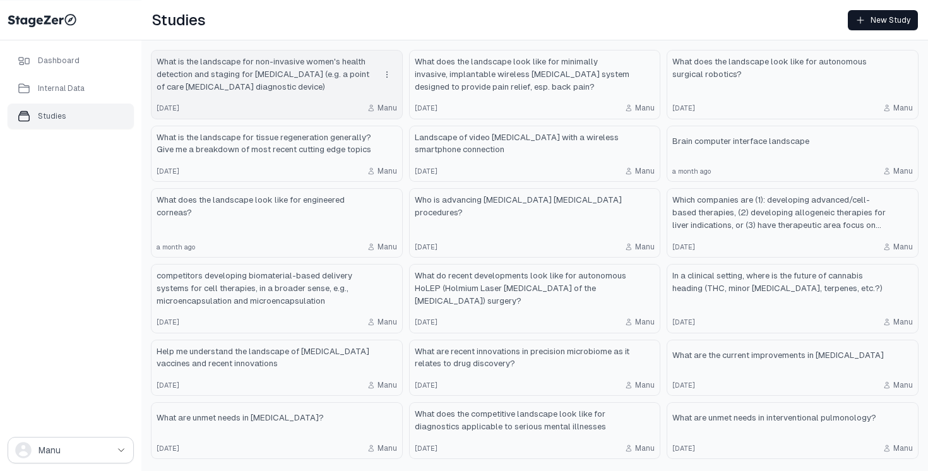
click at [333, 105] on div "[DATE] [PERSON_NAME]" at bounding box center [276, 108] width 240 height 10
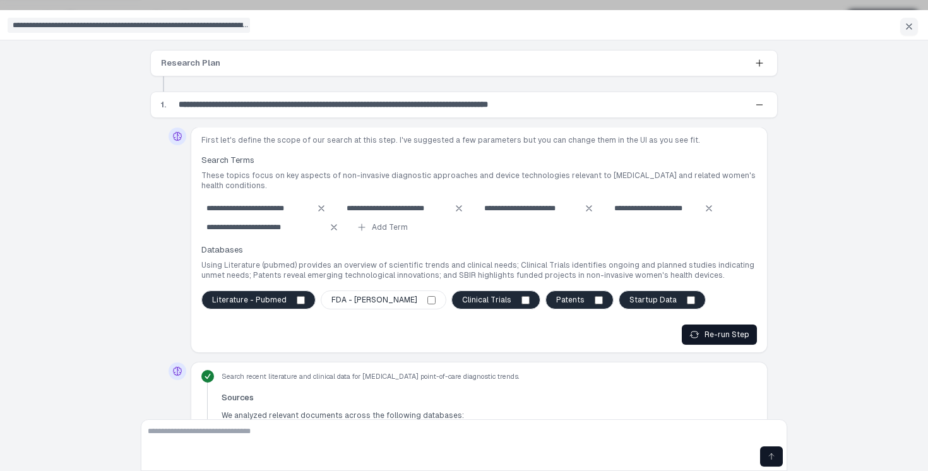
click at [212, 23] on input "**********" at bounding box center [129, 25] width 242 height 15
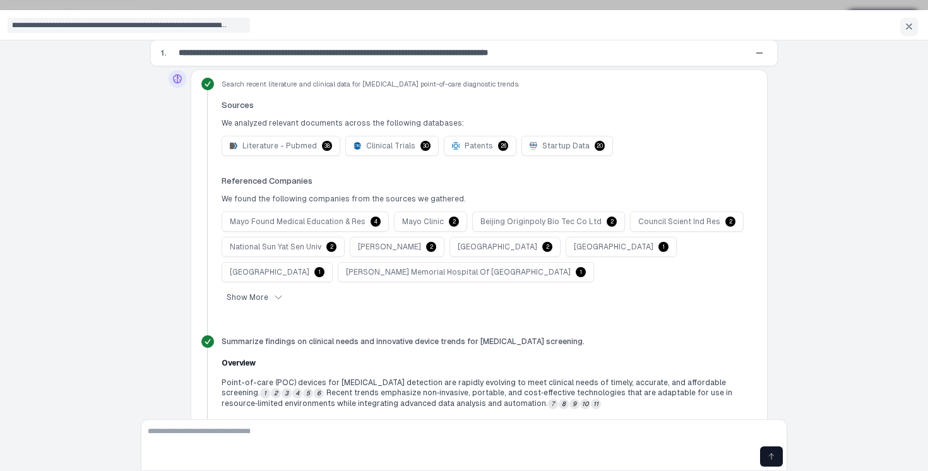
scroll to position [304, 0]
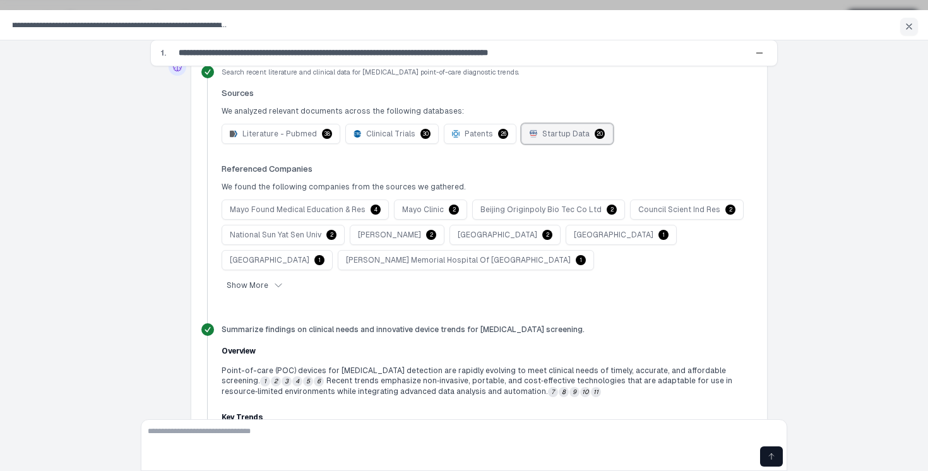
click at [556, 142] on button "Startup Data 20" at bounding box center [566, 134] width 91 height 20
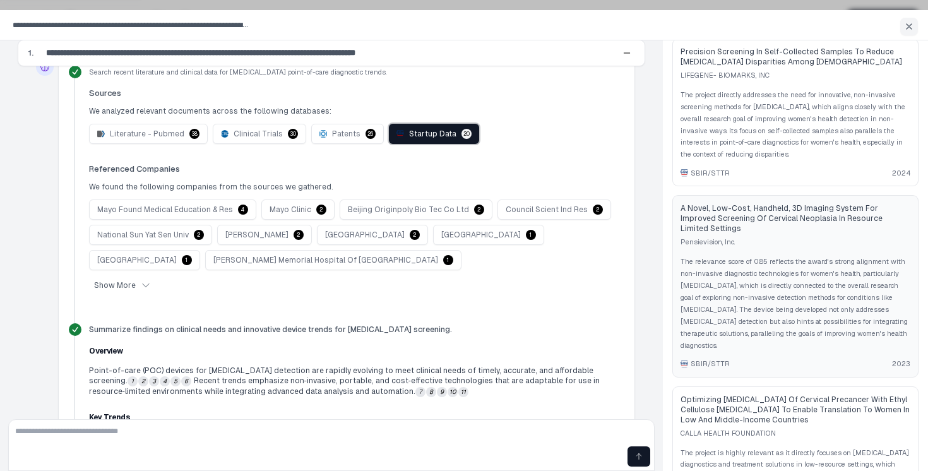
scroll to position [0, 0]
